Goal: Transaction & Acquisition: Purchase product/service

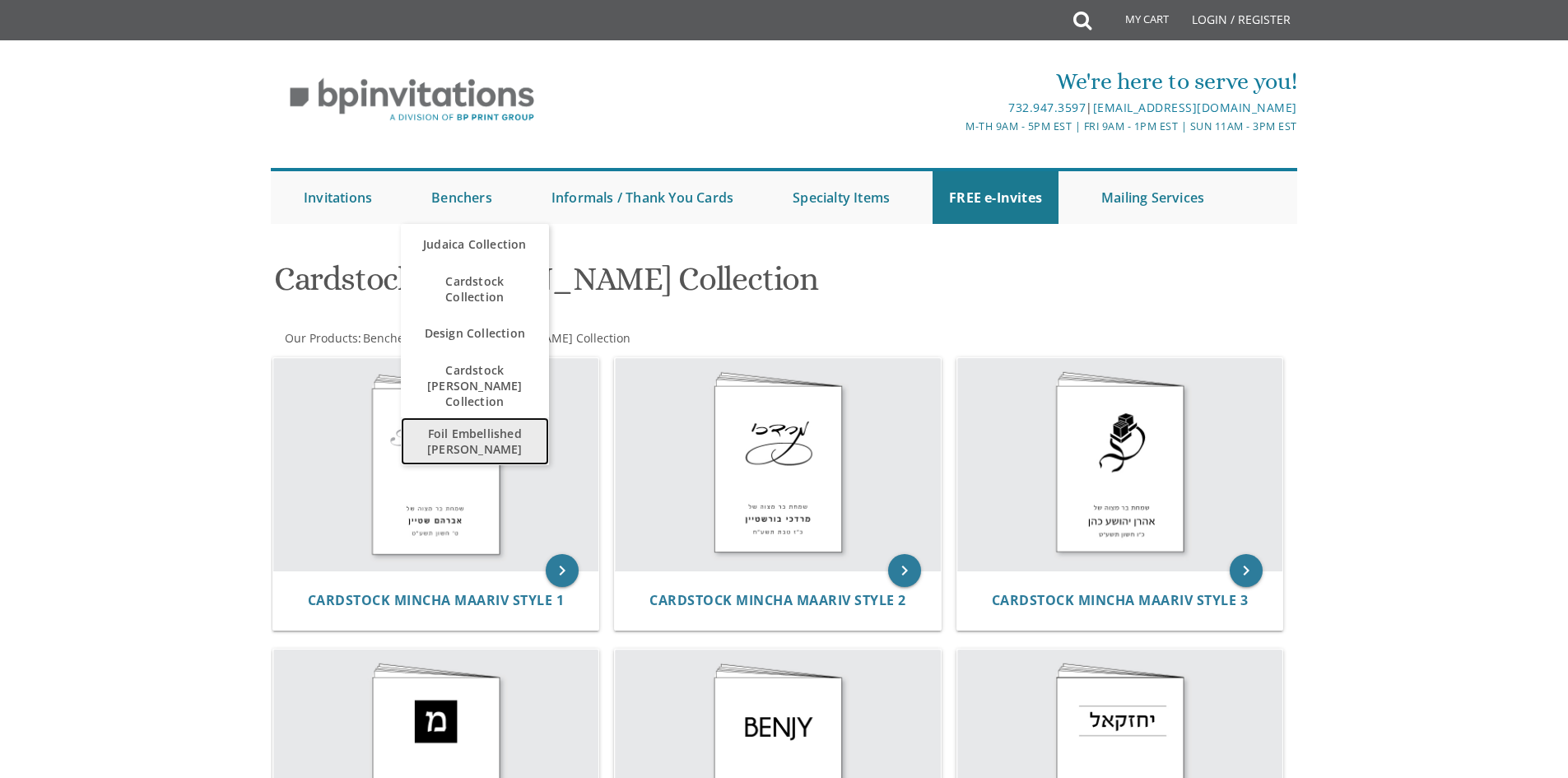
click at [492, 418] on span "Foil Embellished [PERSON_NAME]" at bounding box center [475, 441] width 115 height 48
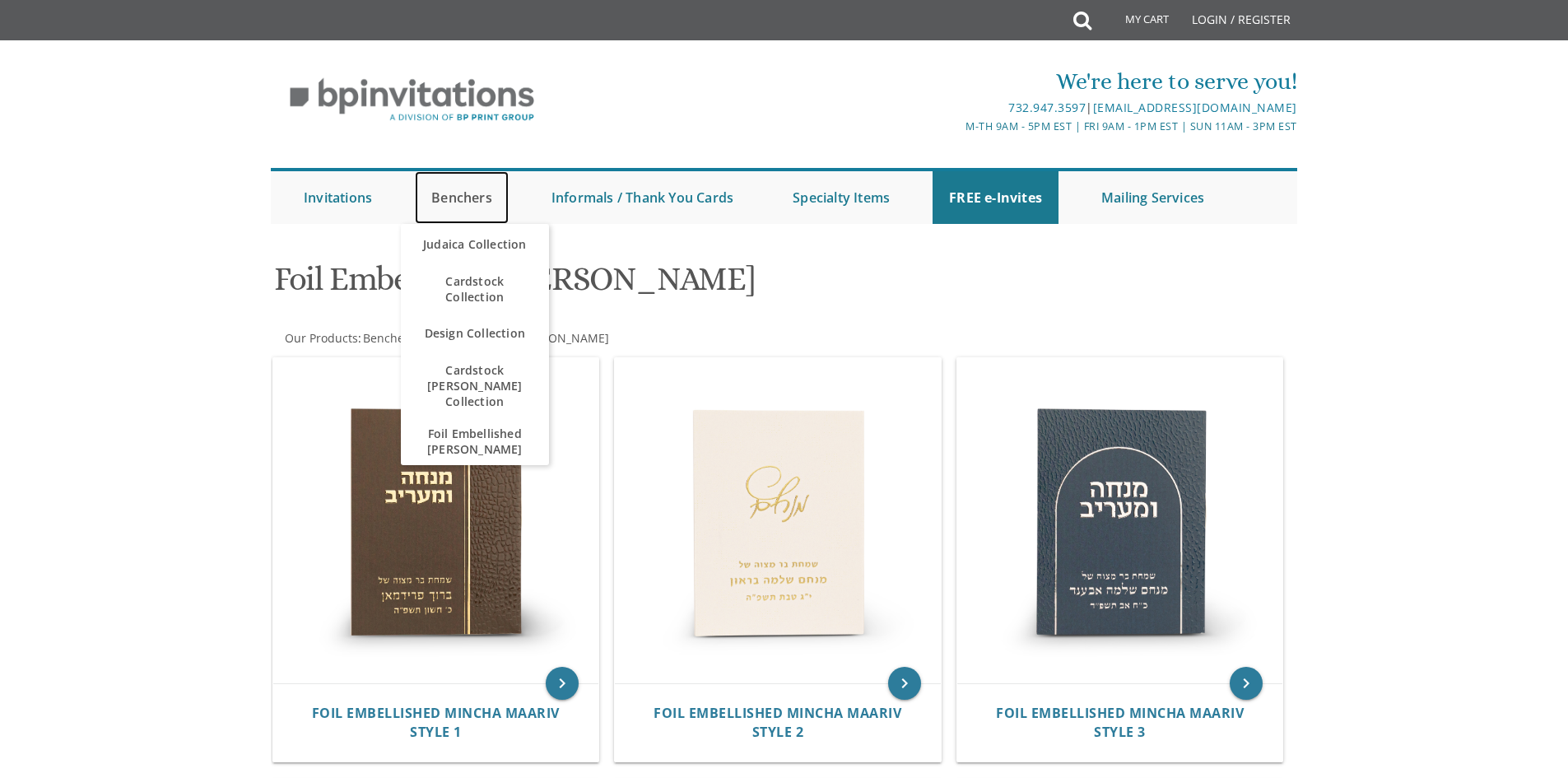
click at [453, 204] on link "Benchers" at bounding box center [462, 197] width 94 height 53
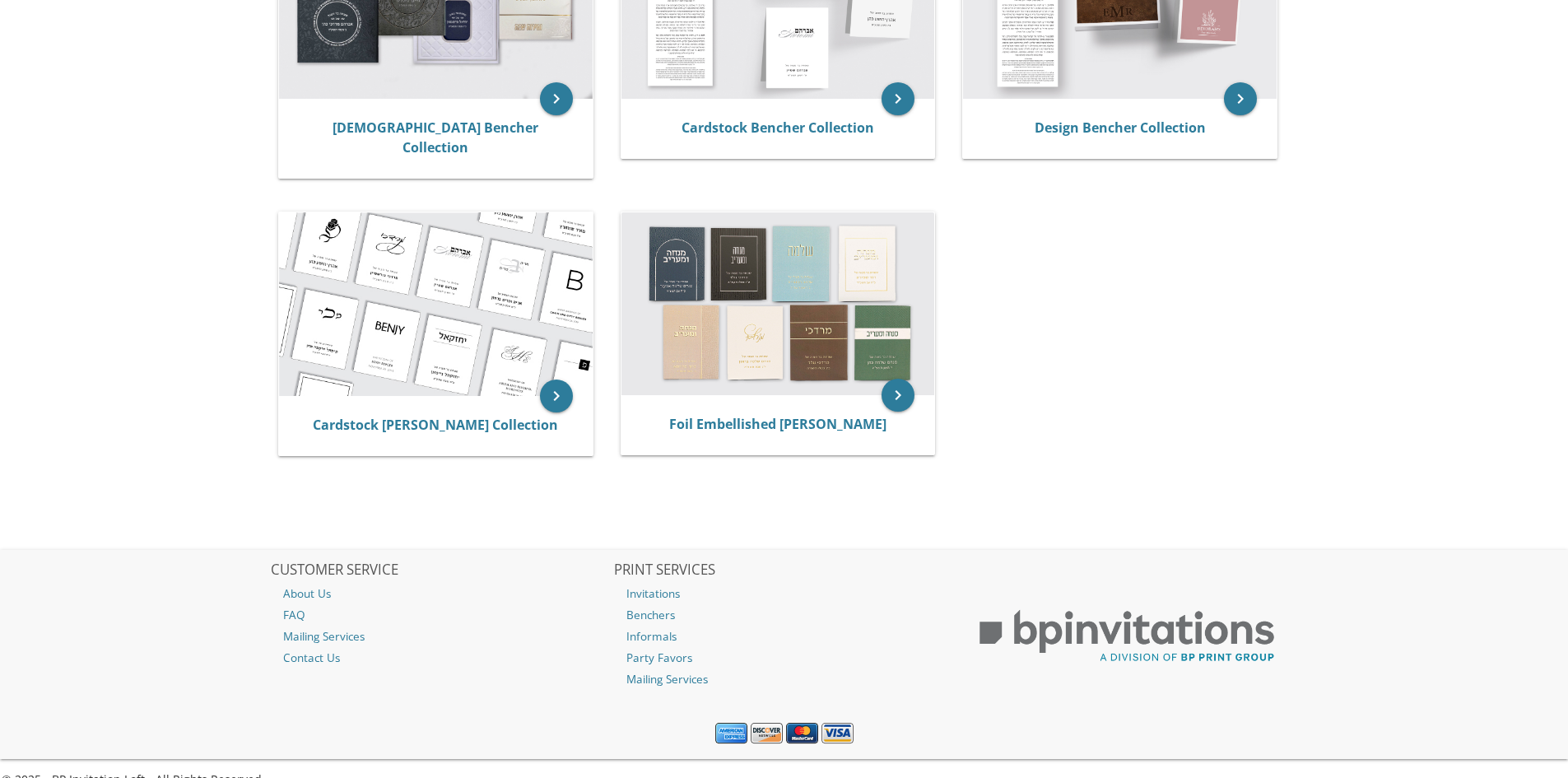
scroll to position [457, 0]
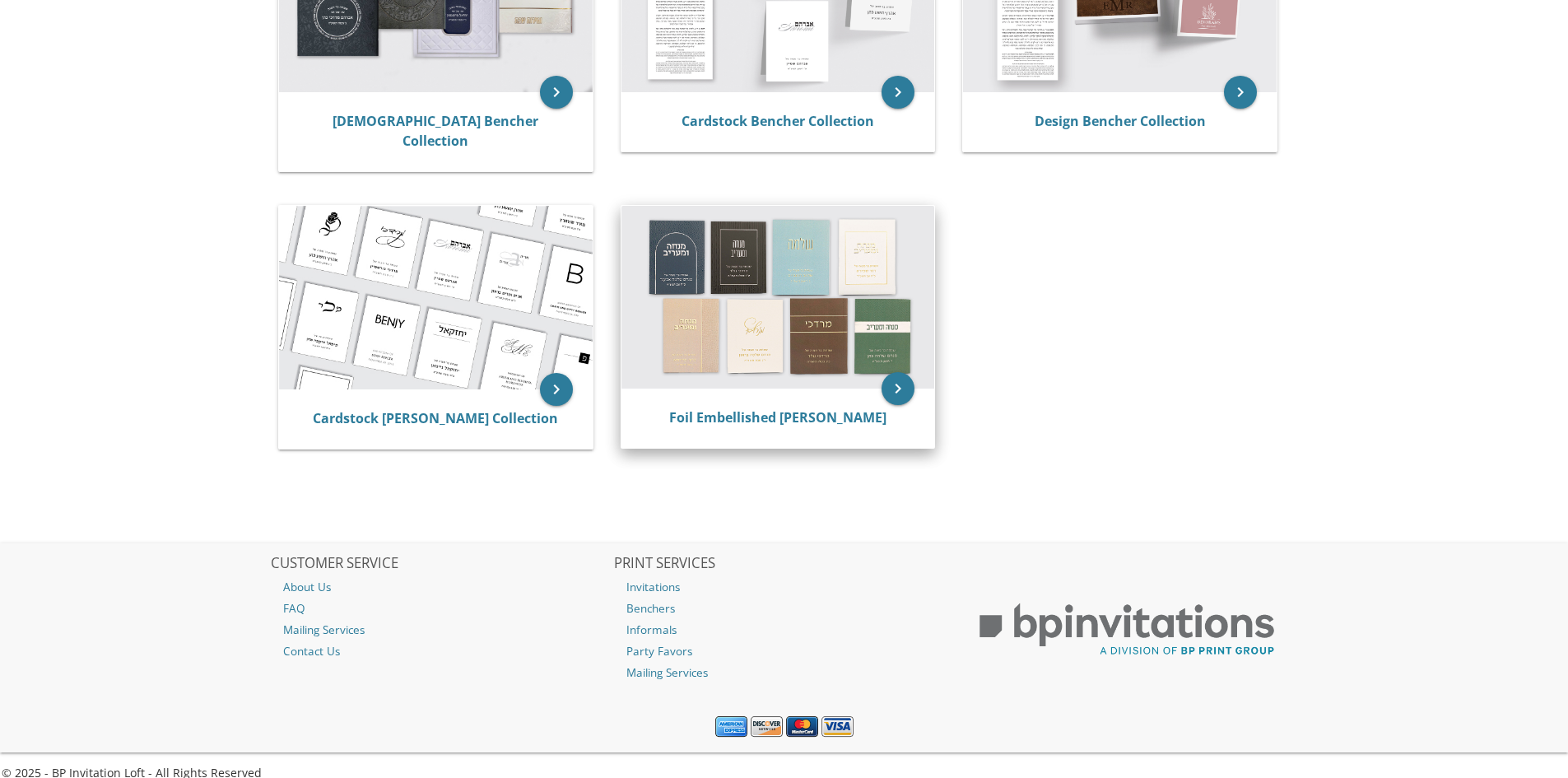
click at [776, 303] on img at bounding box center [779, 297] width 314 height 183
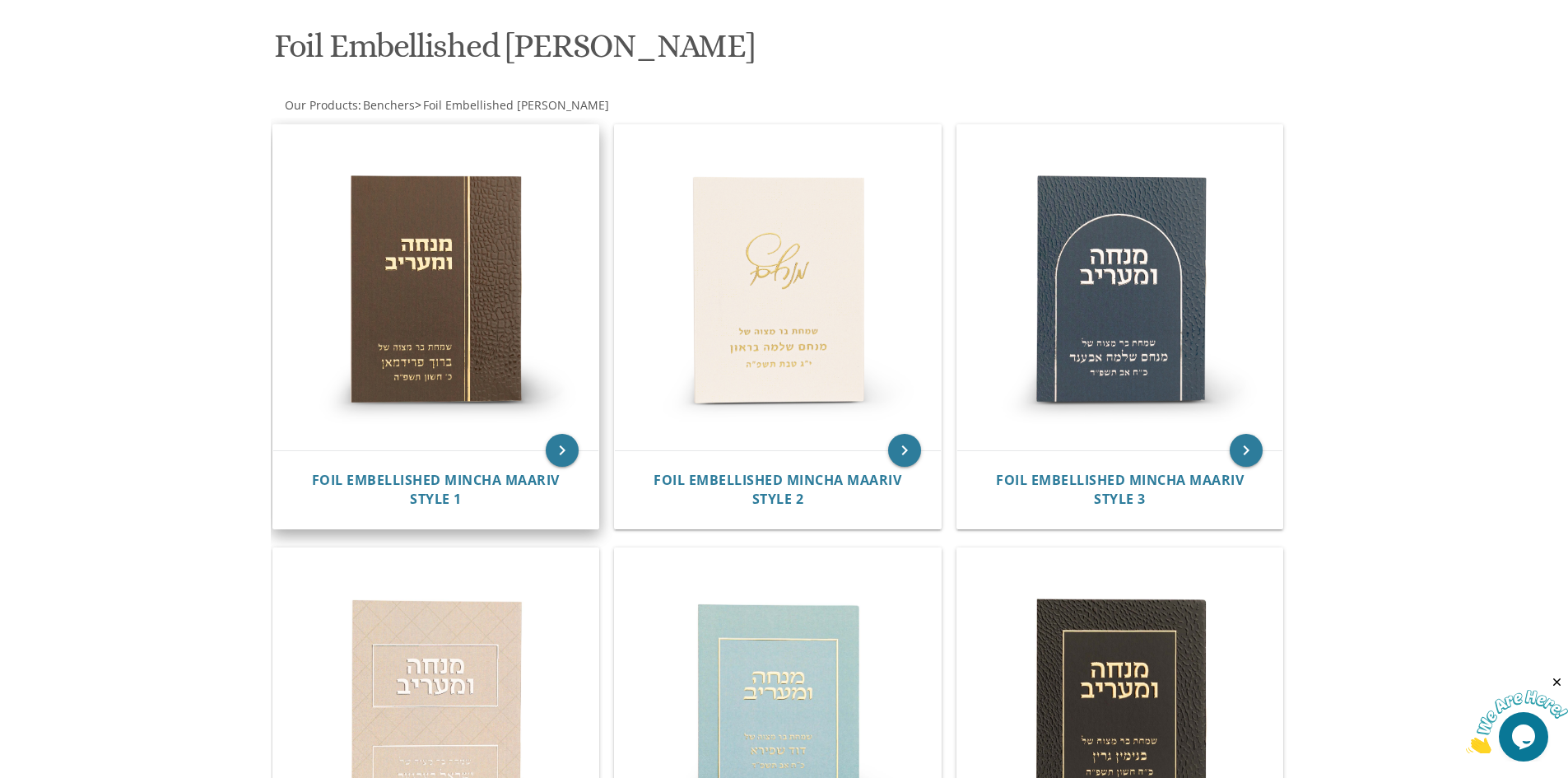
scroll to position [247, 0]
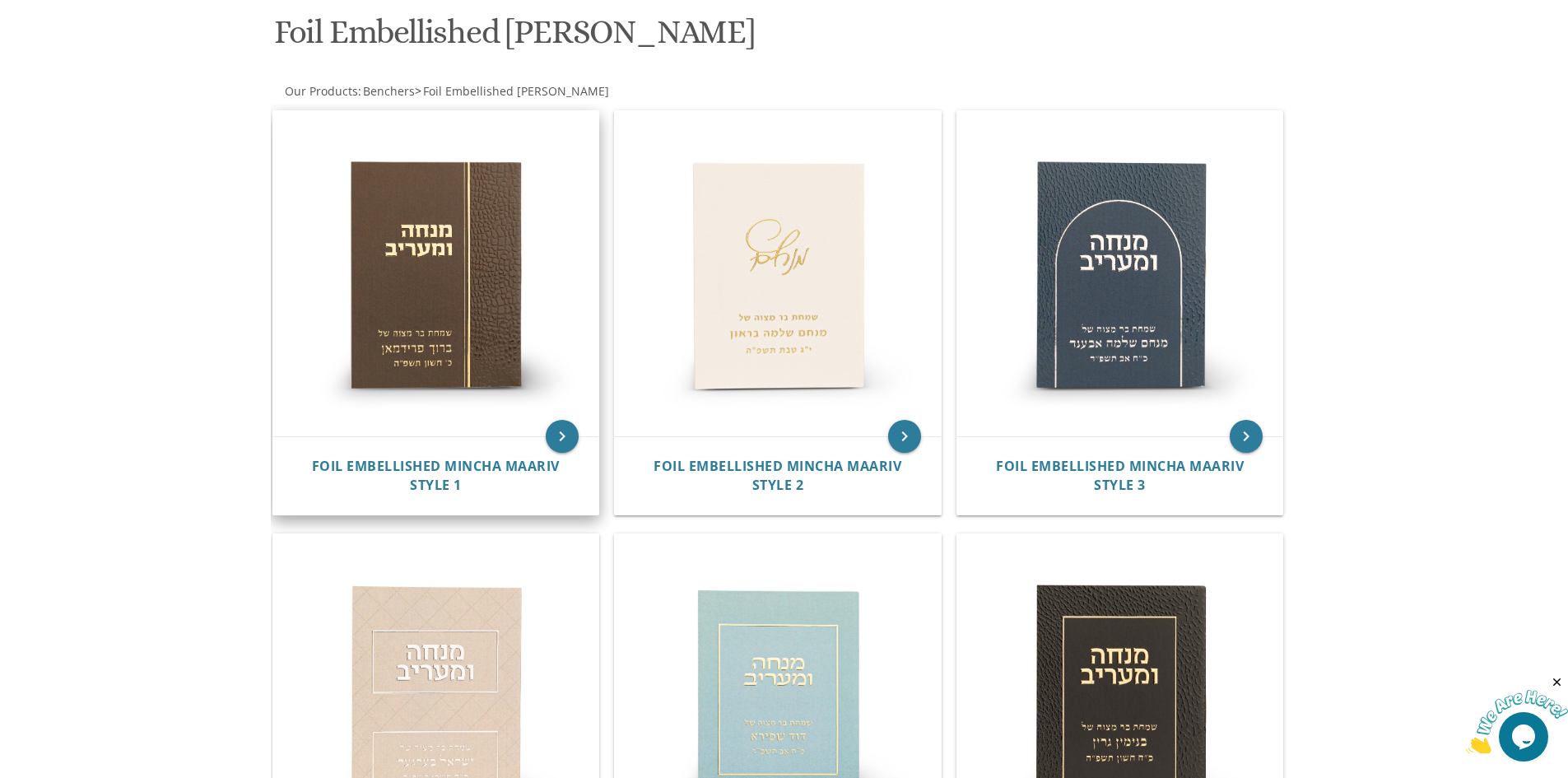
click at [451, 264] on img at bounding box center [436, 274] width 326 height 326
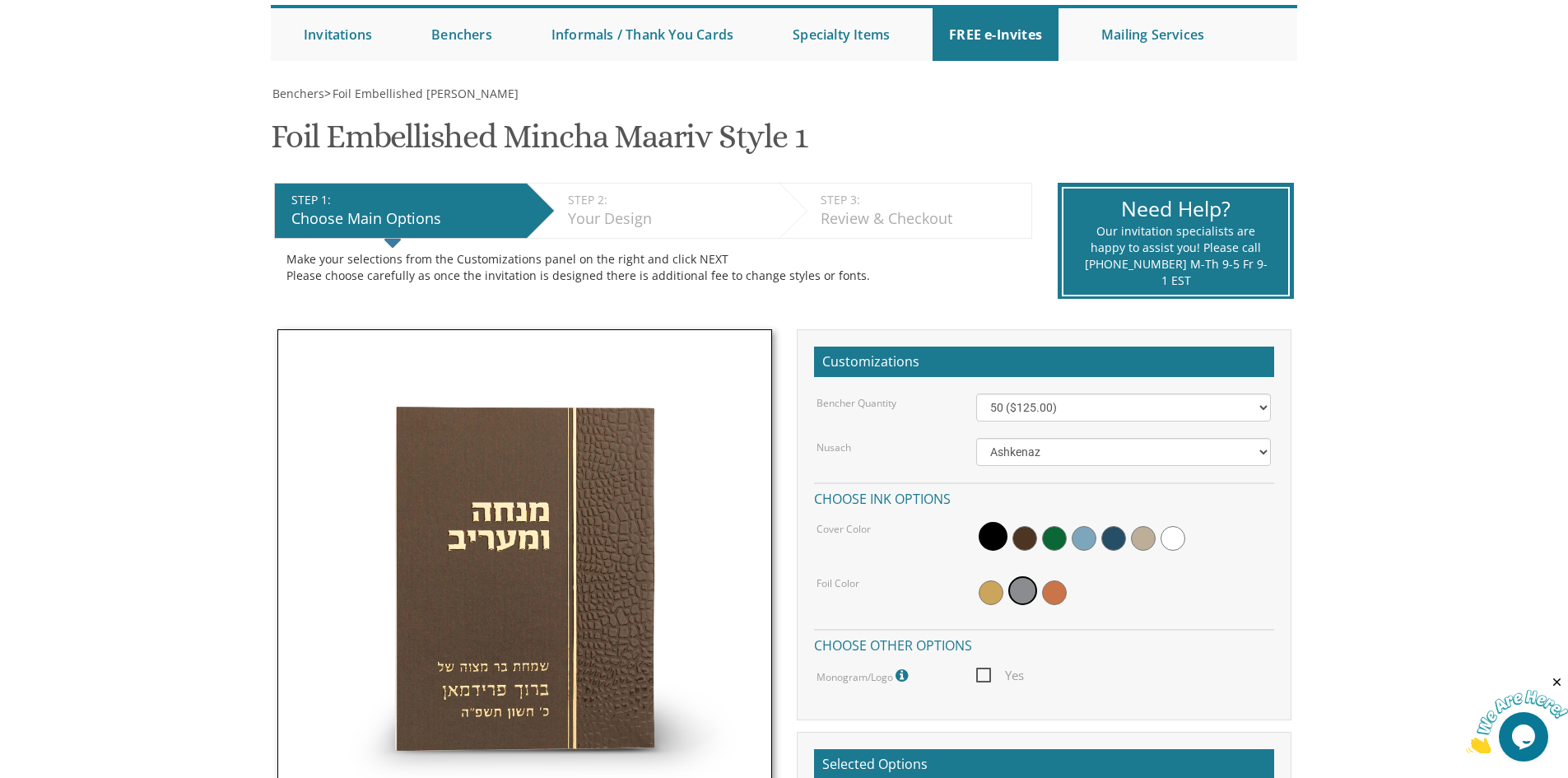
scroll to position [164, 0]
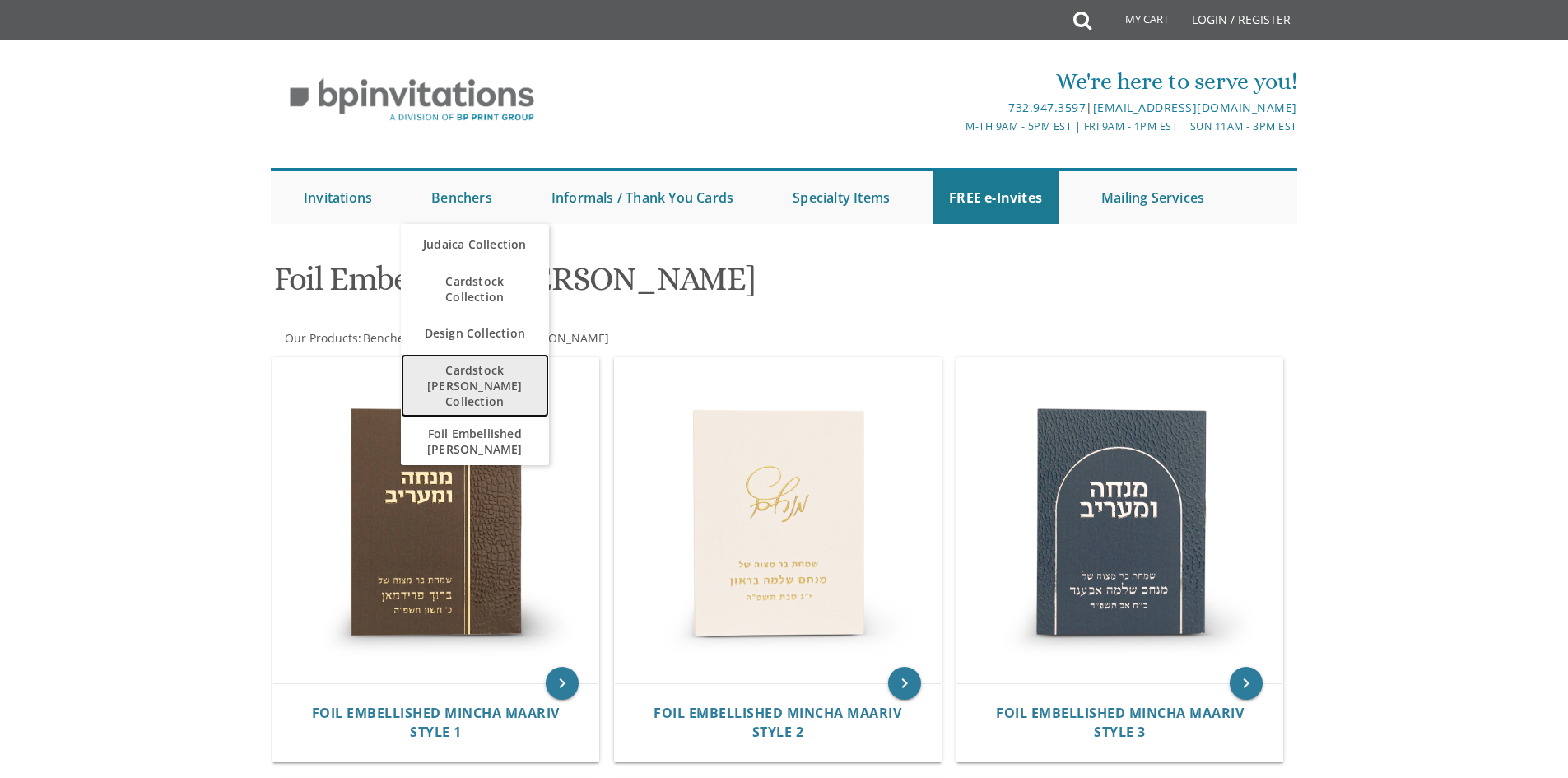
click at [495, 384] on span "Cardstock [PERSON_NAME] Collection" at bounding box center [475, 386] width 115 height 64
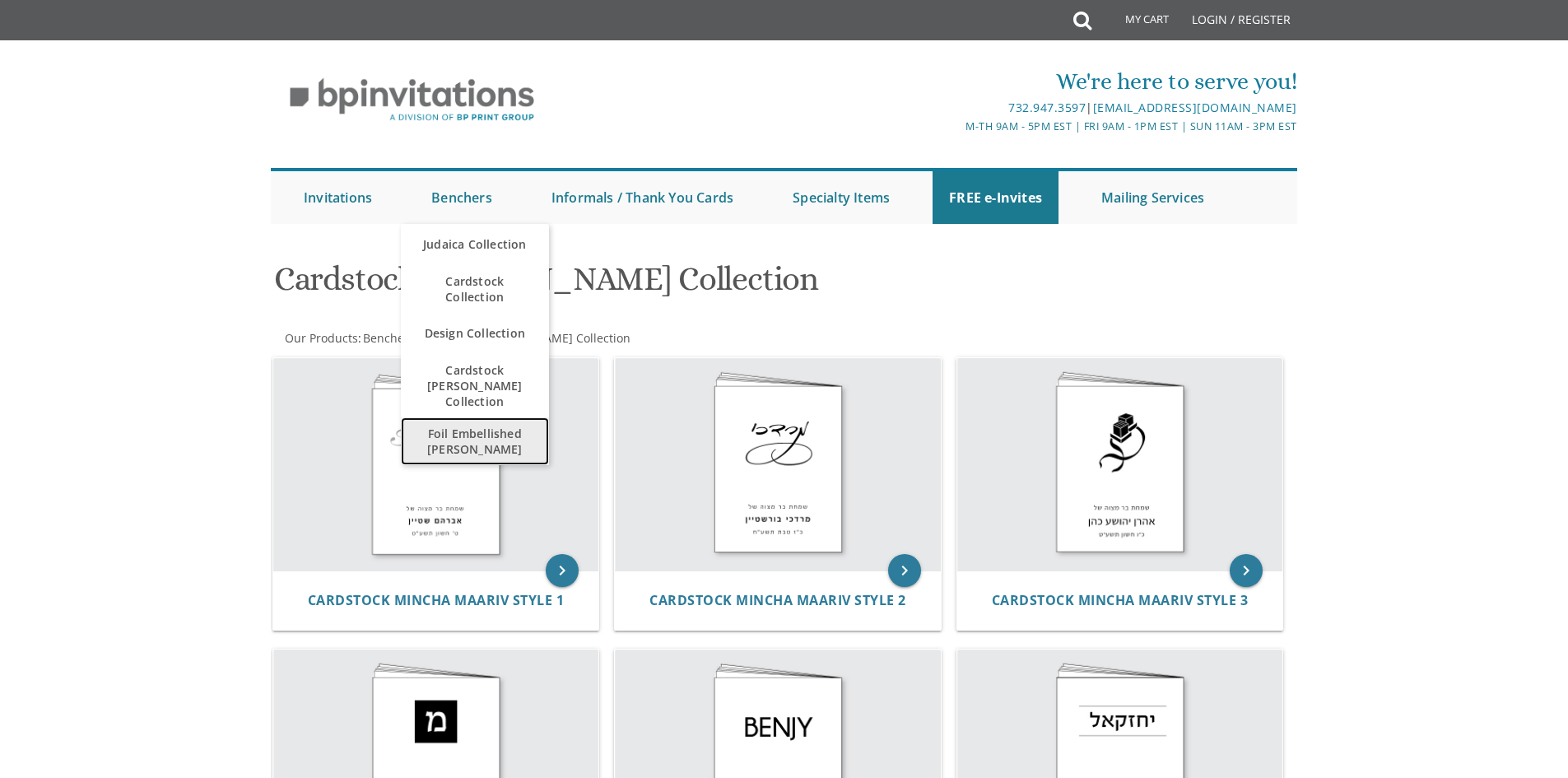
click at [464, 426] on span "Foil Embellished [PERSON_NAME]" at bounding box center [475, 441] width 115 height 48
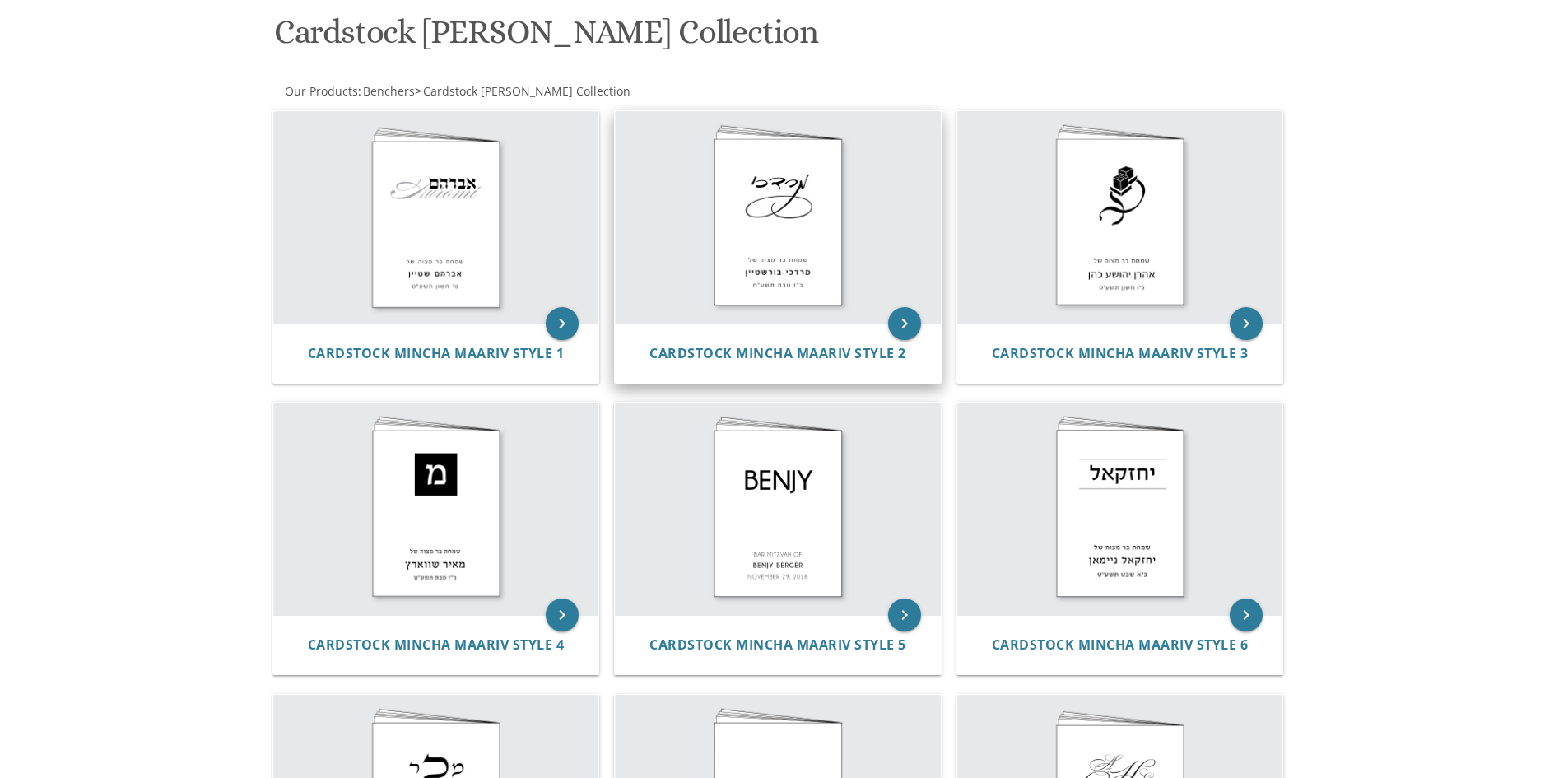
scroll to position [330, 0]
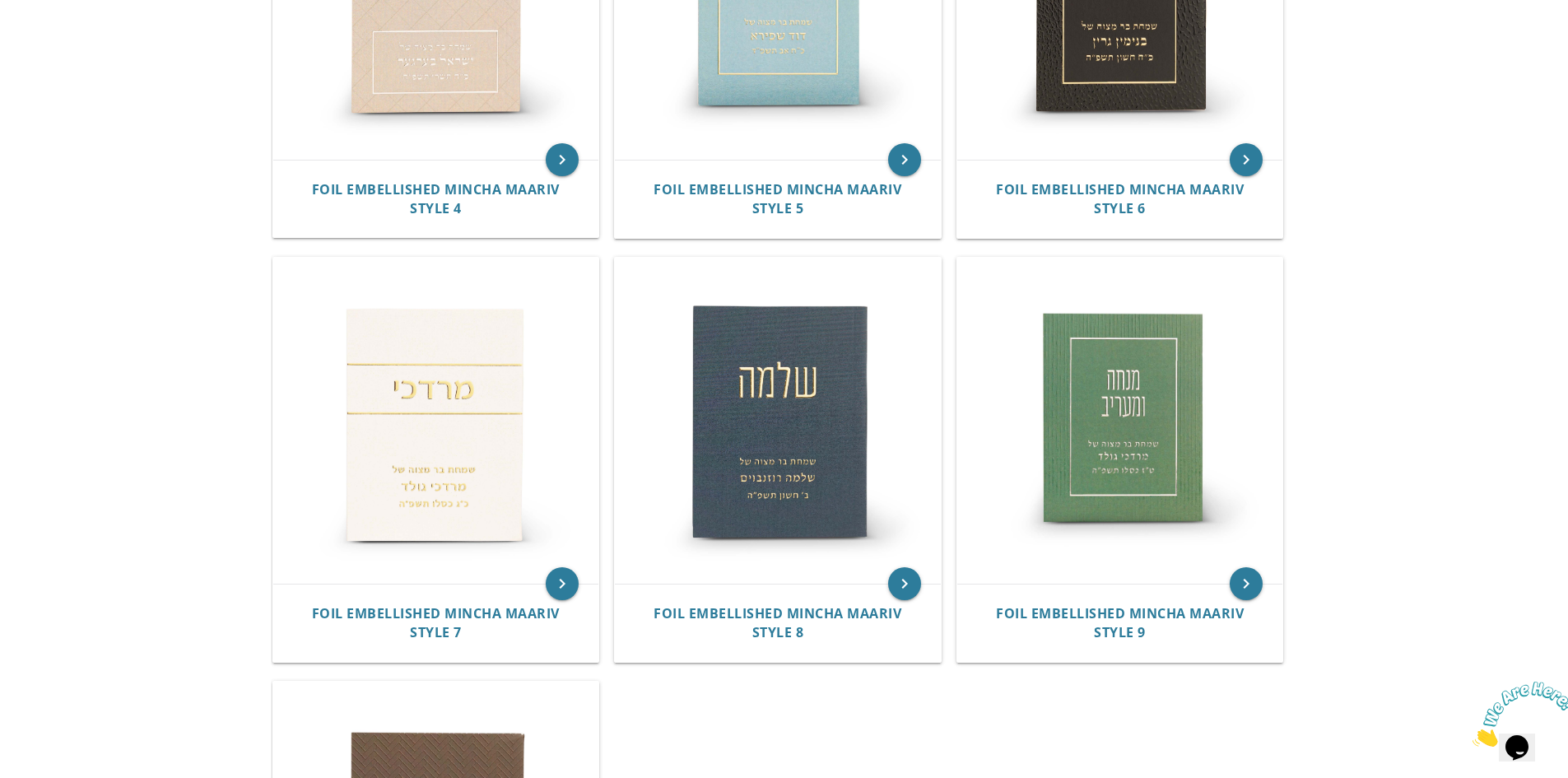
scroll to position [1071, 0]
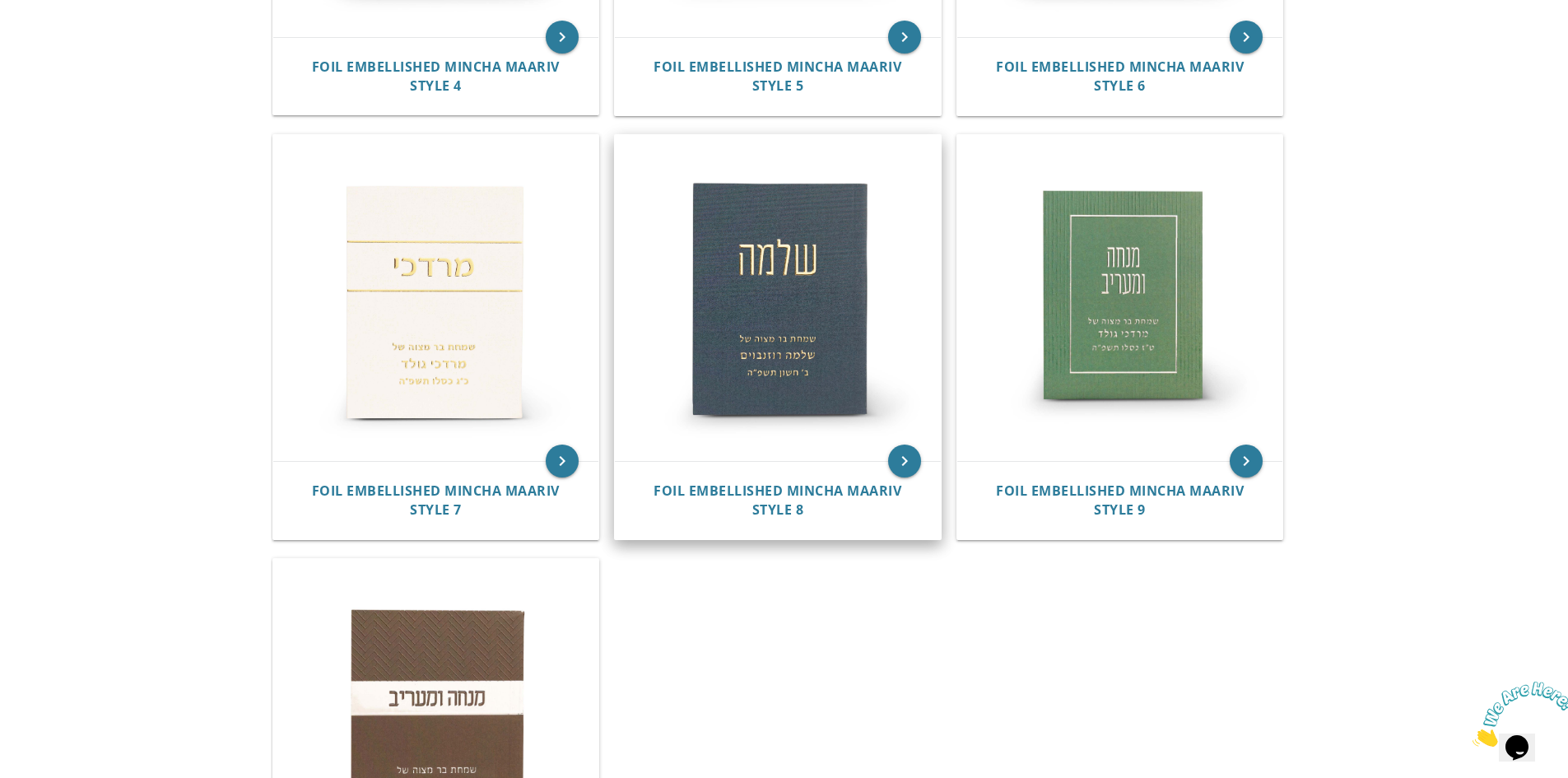
click at [749, 318] on img at bounding box center [778, 298] width 326 height 326
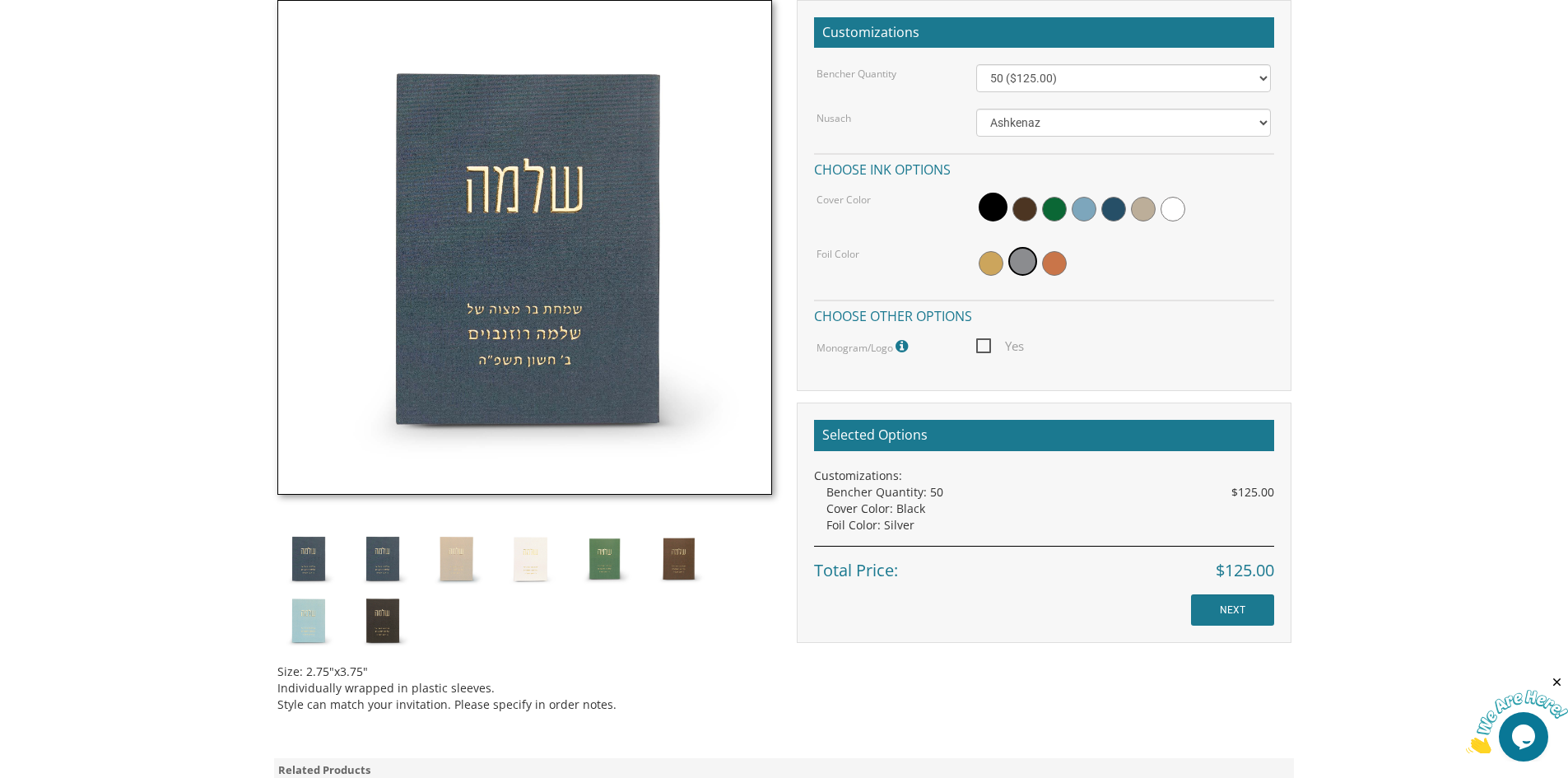
scroll to position [494, 0]
